Goal: Browse casually: Explore the website without a specific task or goal

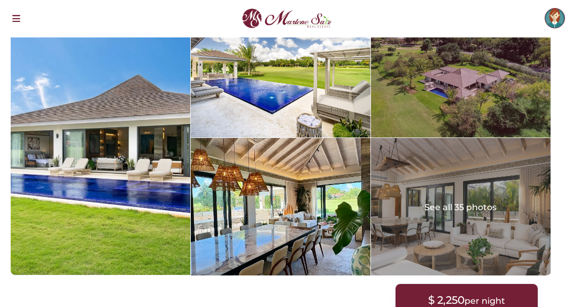
click at [428, 95] on div at bounding box center [460, 68] width 179 height 137
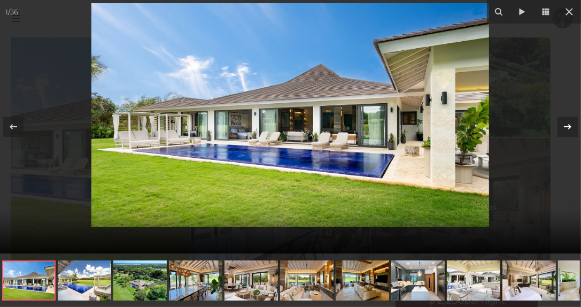
click at [569, 121] on icon at bounding box center [567, 126] width 13 height 13
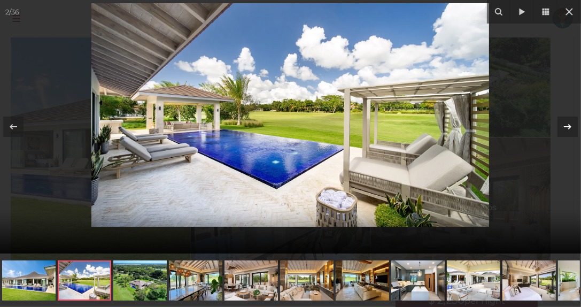
click at [569, 121] on icon at bounding box center [567, 126] width 13 height 13
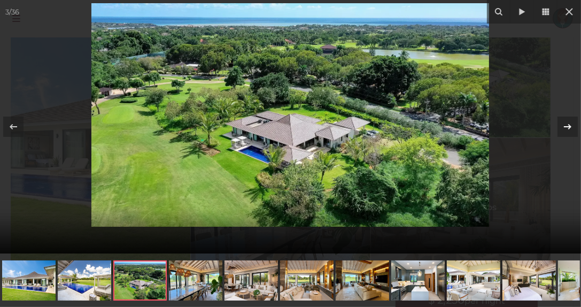
click at [569, 121] on icon at bounding box center [567, 126] width 13 height 13
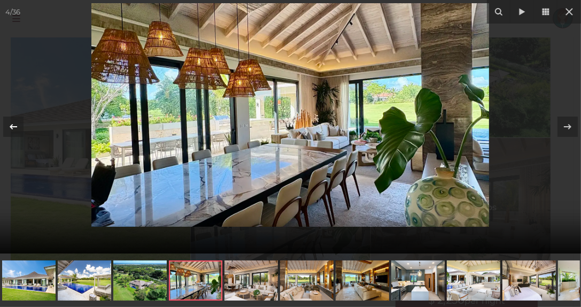
click at [13, 125] on icon at bounding box center [13, 126] width 13 height 13
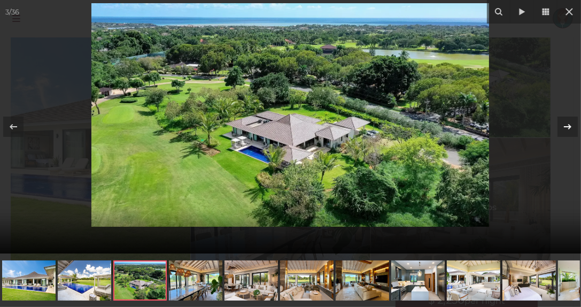
click at [566, 127] on icon at bounding box center [567, 126] width 13 height 13
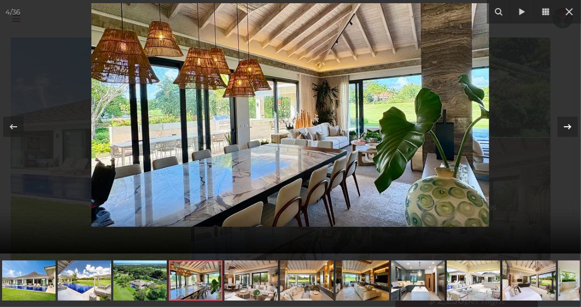
click at [566, 127] on icon at bounding box center [567, 126] width 13 height 13
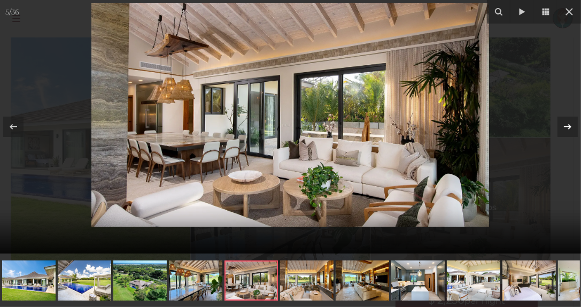
click at [566, 127] on icon at bounding box center [567, 126] width 13 height 13
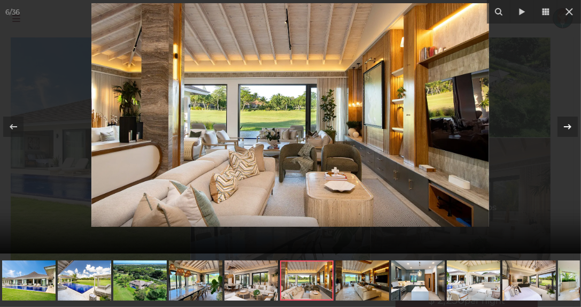
click at [566, 127] on div "6 / 36 Luxury Villa Cerezas 71" at bounding box center [290, 126] width 581 height 253
click at [566, 127] on icon at bounding box center [567, 126] width 13 height 13
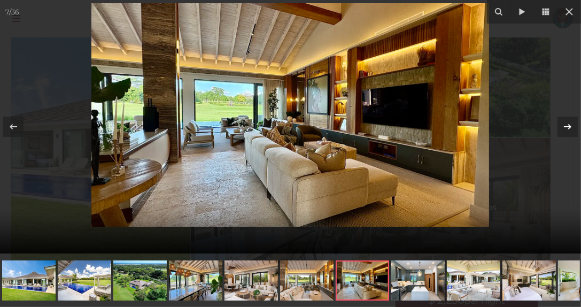
click at [566, 127] on icon at bounding box center [567, 126] width 13 height 13
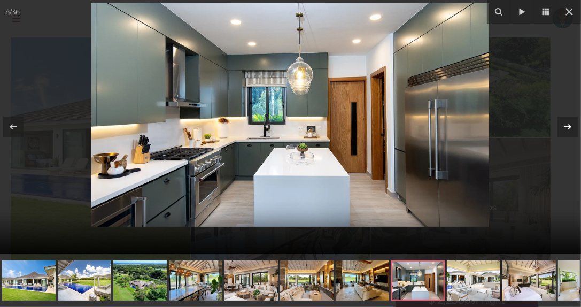
click at [566, 127] on icon at bounding box center [567, 126] width 13 height 13
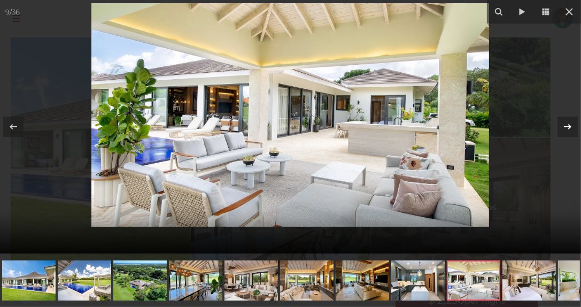
click at [566, 127] on icon at bounding box center [567, 126] width 13 height 13
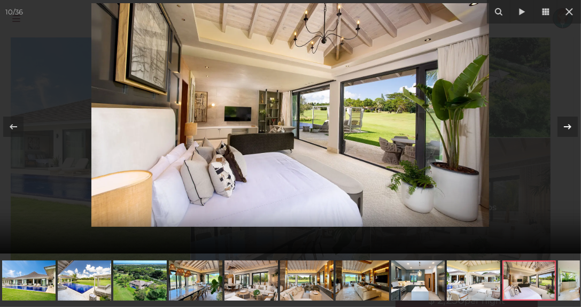
click at [566, 127] on icon at bounding box center [567, 126] width 13 height 13
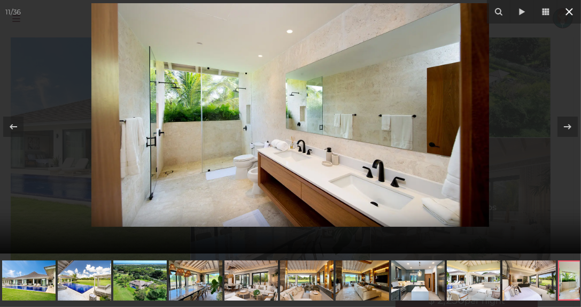
click at [568, 9] on icon at bounding box center [568, 11] width 13 height 13
